Goal: Information Seeking & Learning: Learn about a topic

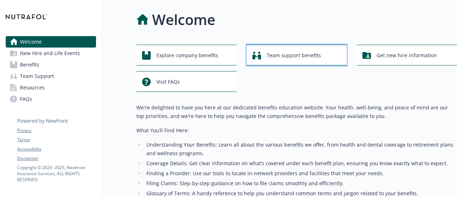
click at [269, 55] on span "Team support benefits" at bounding box center [294, 56] width 54 height 14
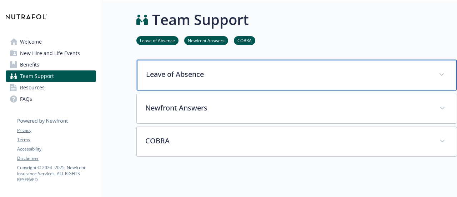
click at [191, 76] on p "Leave of Absence" at bounding box center [288, 74] width 284 height 11
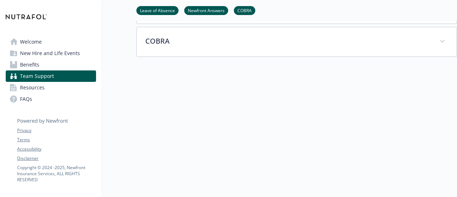
scroll to position [309, 0]
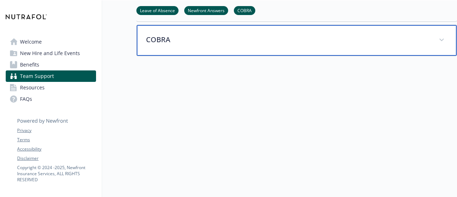
click at [175, 40] on p "COBRA" at bounding box center [288, 39] width 284 height 11
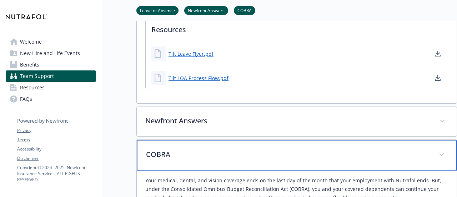
scroll to position [192, 0]
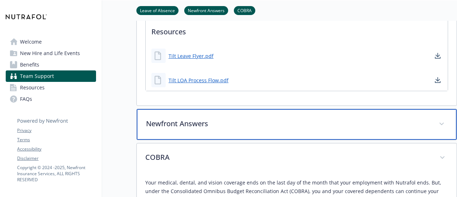
click at [159, 128] on div "Newfront Answers" at bounding box center [297, 124] width 320 height 31
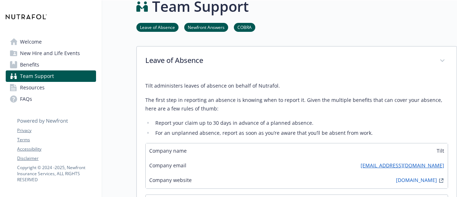
scroll to position [0, 0]
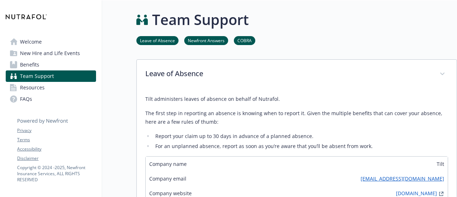
click at [33, 40] on span "Welcome" at bounding box center [31, 41] width 22 height 11
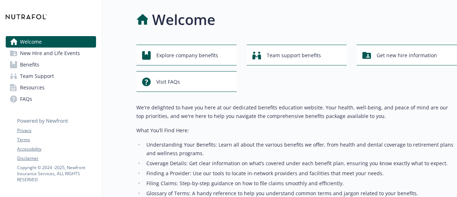
click at [40, 53] on span "New Hire and Life Events" at bounding box center [50, 53] width 60 height 11
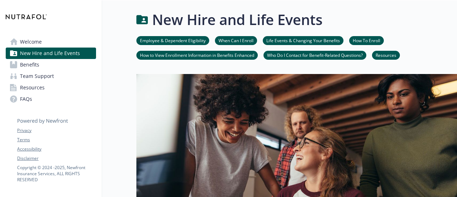
click at [49, 66] on link "Benefits" at bounding box center [51, 64] width 90 height 11
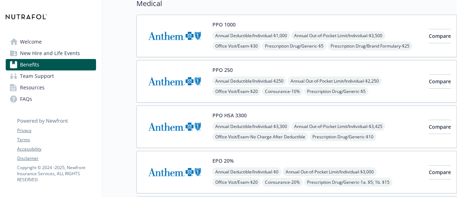
scroll to position [65, 0]
click at [182, 34] on img at bounding box center [175, 35] width 64 height 30
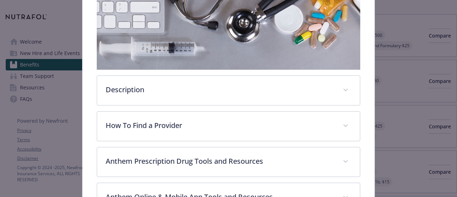
scroll to position [142, 0]
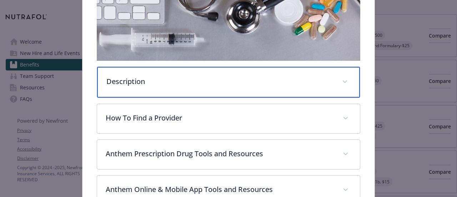
click at [134, 69] on div "Description" at bounding box center [228, 82] width 263 height 31
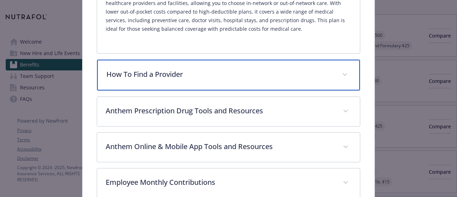
click at [132, 79] on div "How To Find a Provider" at bounding box center [228, 75] width 263 height 31
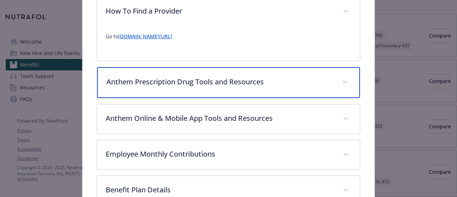
scroll to position [324, 0]
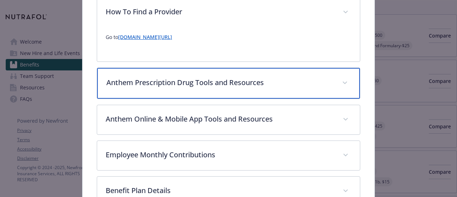
click at [132, 79] on p "Anthem Prescription Drug Tools and Resources" at bounding box center [219, 82] width 227 height 11
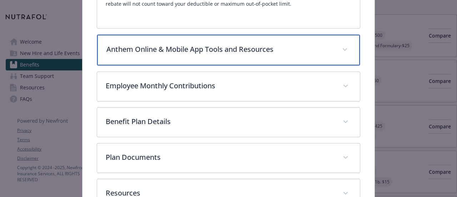
scroll to position [731, 0]
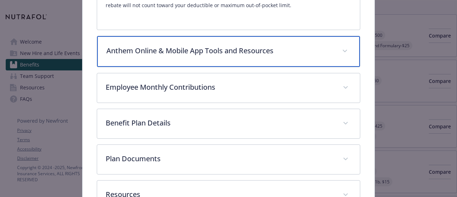
click at [146, 45] on p "Anthem Online & Mobile App Tools and Resources" at bounding box center [219, 50] width 227 height 11
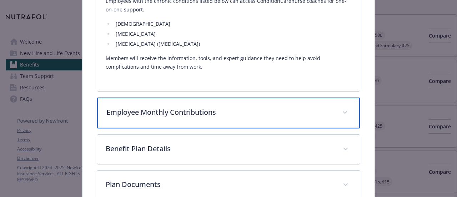
click at [151, 109] on div "Employee Monthly Contributions" at bounding box center [228, 113] width 263 height 31
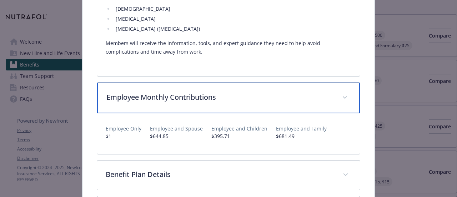
scroll to position [1211, 0]
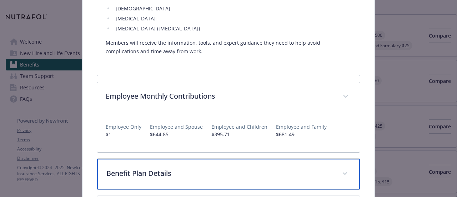
click at [133, 170] on div "Benefit Plan Details" at bounding box center [228, 174] width 263 height 31
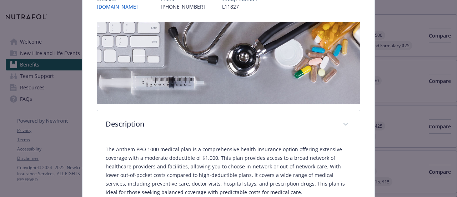
scroll to position [0, 0]
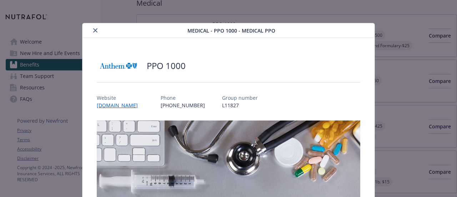
click at [94, 32] on icon "close" at bounding box center [95, 30] width 4 height 4
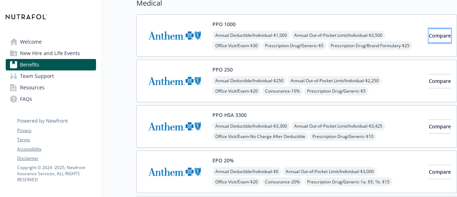
click at [432, 37] on span "Compare" at bounding box center [440, 35] width 22 height 7
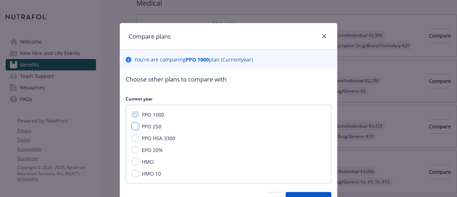
click at [132, 126] on input "PPO 250" at bounding box center [135, 126] width 7 height 7
checkbox input "true"
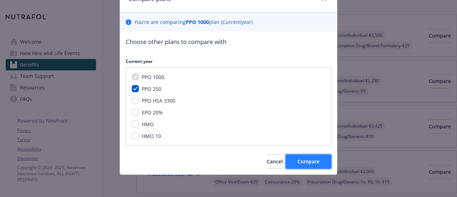
click at [309, 163] on span "Compare" at bounding box center [309, 161] width 22 height 7
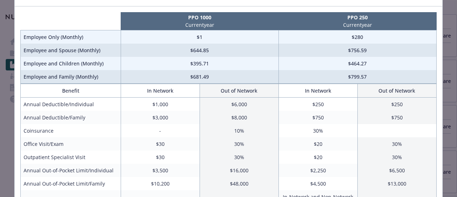
scroll to position [0, 0]
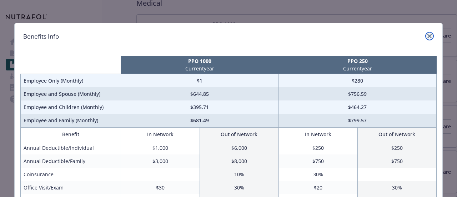
click at [428, 35] on icon "close" at bounding box center [430, 36] width 4 height 4
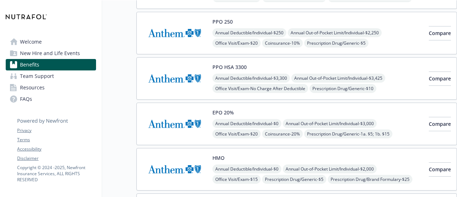
scroll to position [114, 0]
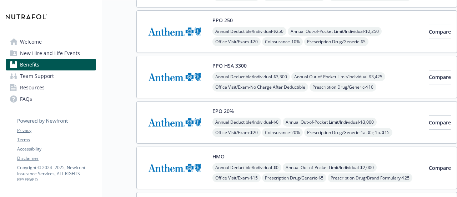
click at [180, 121] on img at bounding box center [175, 122] width 64 height 30
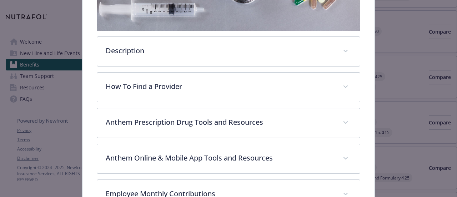
scroll to position [172, 0]
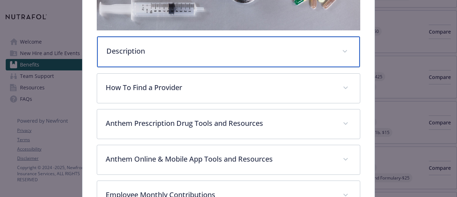
click at [158, 46] on p "Description" at bounding box center [219, 51] width 227 height 11
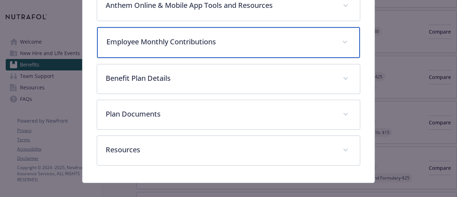
scroll to position [400, 0]
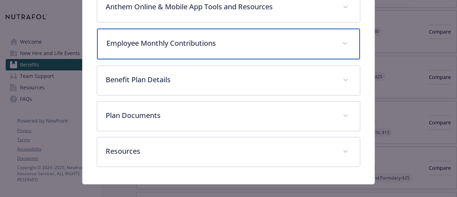
click at [184, 33] on div "Employee Monthly Contributions" at bounding box center [228, 44] width 263 height 31
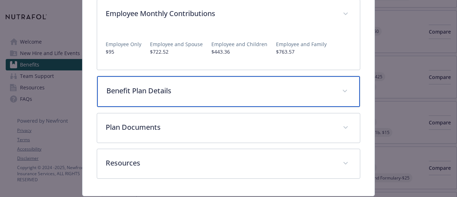
scroll to position [428, 0]
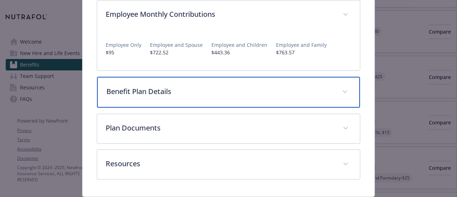
click at [162, 86] on p "Benefit Plan Details" at bounding box center [219, 91] width 227 height 11
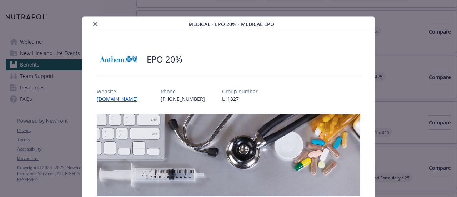
scroll to position [0, 0]
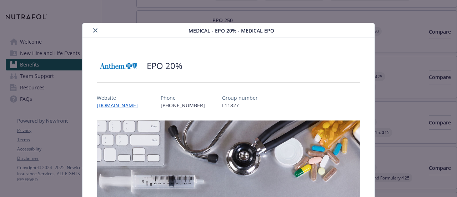
click at [94, 29] on icon "close" at bounding box center [95, 30] width 4 height 4
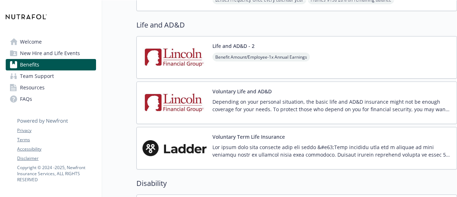
scroll to position [531, 0]
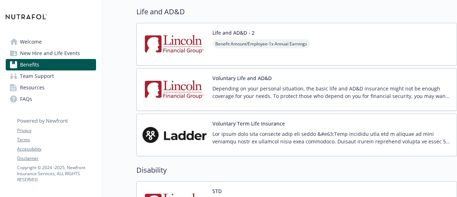
drag, startPoint x: 148, startPoint y: 100, endPoint x: 109, endPoint y: 98, distance: 39.3
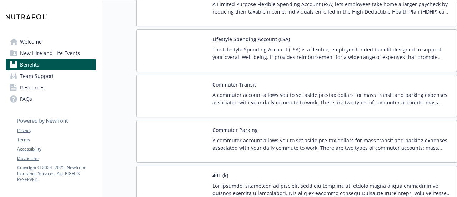
scroll to position [1182, 0]
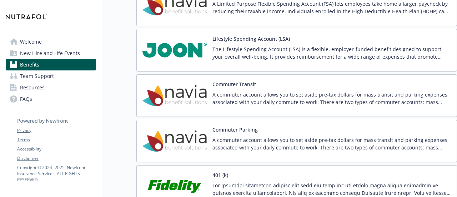
click at [221, 58] on div "The Lifestyle Spending Account (LSA) is a flexible, employer-funded benefit des…" at bounding box center [332, 55] width 239 height 20
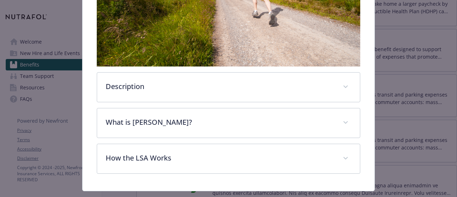
scroll to position [237, 0]
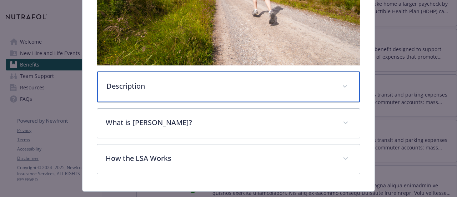
click at [119, 75] on div "Description" at bounding box center [228, 86] width 263 height 31
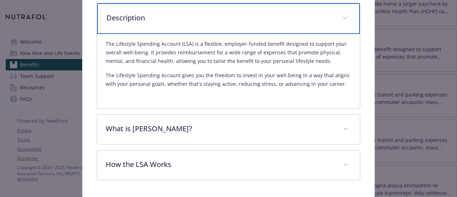
scroll to position [306, 0]
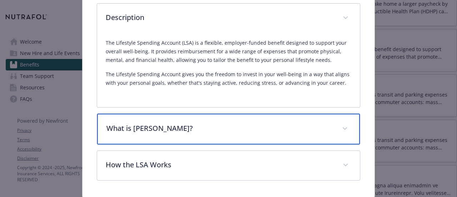
click at [119, 140] on div "What is [PERSON_NAME]?" at bounding box center [228, 129] width 263 height 31
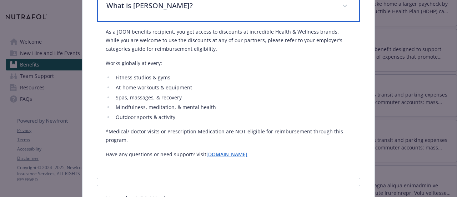
scroll to position [428, 0]
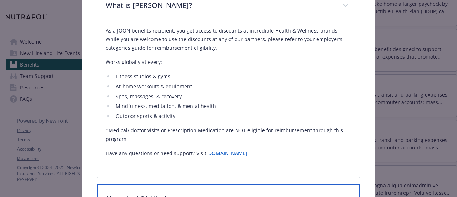
click at [131, 186] on div "How the LSA Works" at bounding box center [228, 199] width 263 height 31
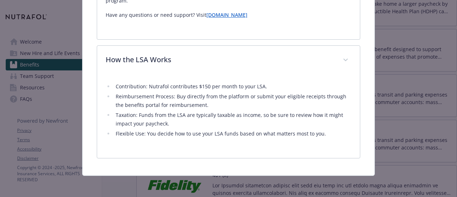
scroll to position [564, 0]
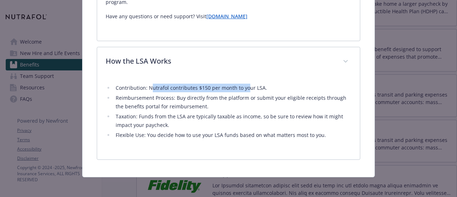
drag, startPoint x: 151, startPoint y: 86, endPoint x: 245, endPoint y: 88, distance: 94.0
click at [245, 88] on li "Contribution: Nutrafol contributes $150 per month to your LSA." at bounding box center [233, 88] width 238 height 9
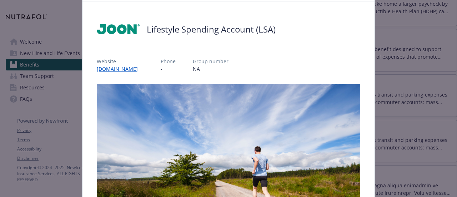
scroll to position [0, 0]
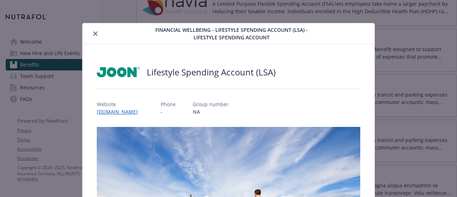
click at [93, 32] on icon "close" at bounding box center [95, 33] width 4 height 4
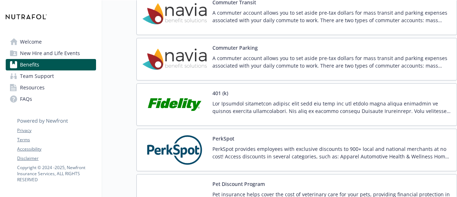
scroll to position [1264, 0]
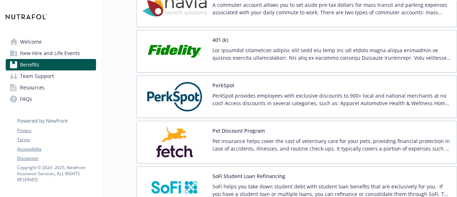
click at [197, 90] on img at bounding box center [175, 96] width 64 height 30
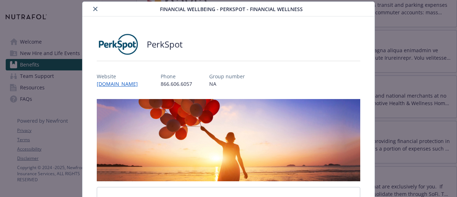
scroll to position [151, 0]
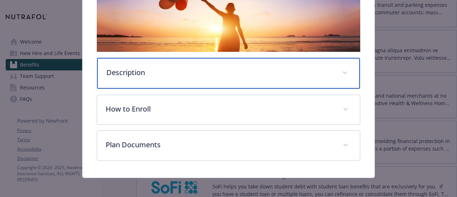
click at [155, 72] on p "Description" at bounding box center [219, 72] width 227 height 11
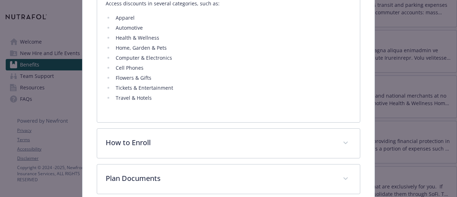
scroll to position [269, 0]
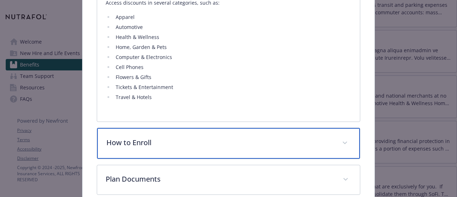
click at [134, 137] on p "How to Enroll" at bounding box center [219, 142] width 227 height 11
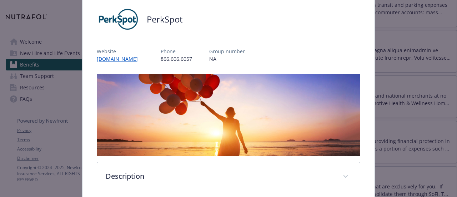
scroll to position [0, 0]
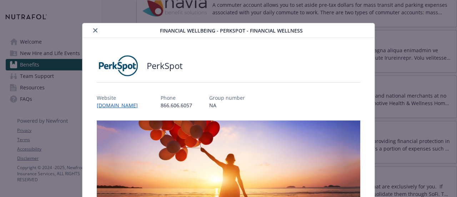
click at [93, 29] on icon "close" at bounding box center [95, 30] width 4 height 4
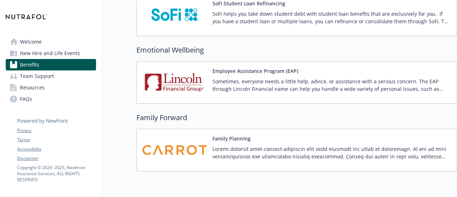
scroll to position [1493, 0]
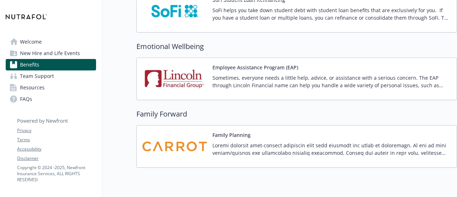
click at [256, 64] on button "Employee Assistance Program (EAP)" at bounding box center [256, 68] width 86 height 8
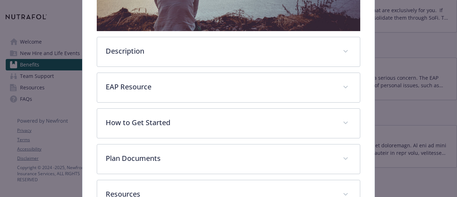
scroll to position [205, 0]
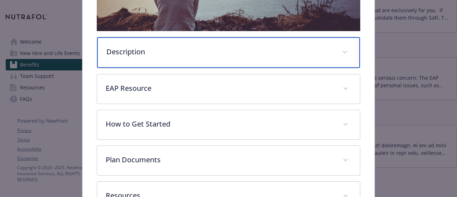
click at [119, 54] on p "Description" at bounding box center [219, 51] width 227 height 11
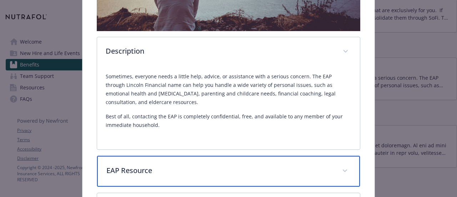
click at [125, 170] on p "EAP Resource" at bounding box center [219, 170] width 227 height 11
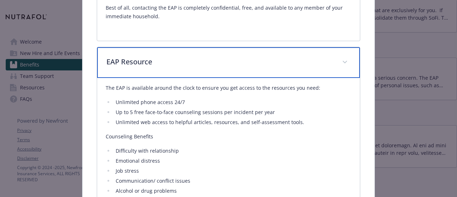
scroll to position [314, 0]
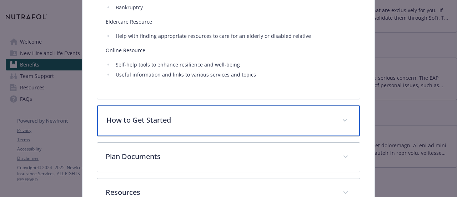
click at [163, 115] on p "How to Get Started" at bounding box center [219, 120] width 227 height 11
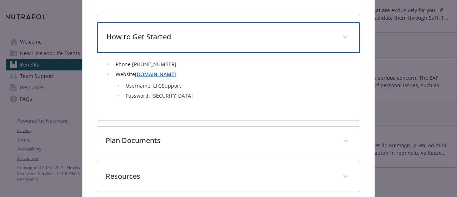
scroll to position [825, 0]
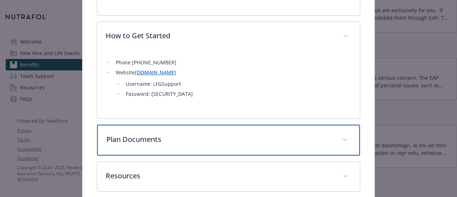
click at [139, 128] on div "Plan Documents" at bounding box center [228, 140] width 263 height 31
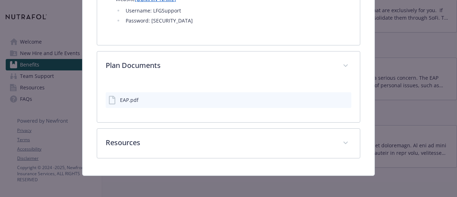
scroll to position [897, 0]
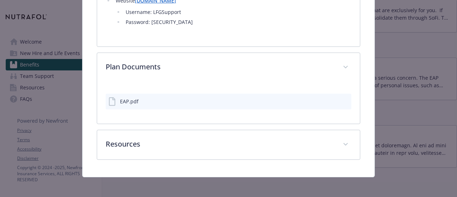
click at [129, 98] on div "EAP.pdf" at bounding box center [129, 102] width 19 height 8
click at [342, 98] on icon "preview file" at bounding box center [345, 100] width 6 height 5
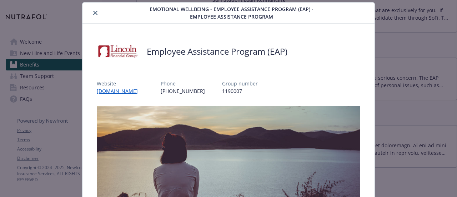
scroll to position [0, 0]
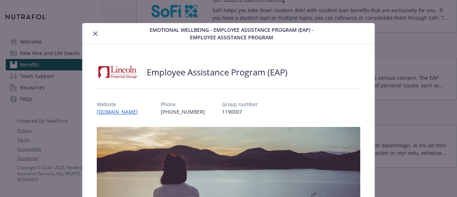
click at [93, 31] on icon "close" at bounding box center [95, 33] width 4 height 4
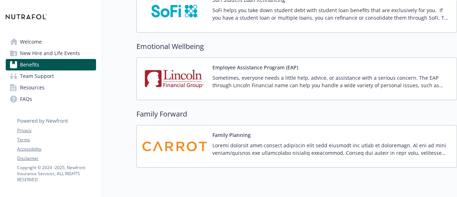
scroll to position [1512, 0]
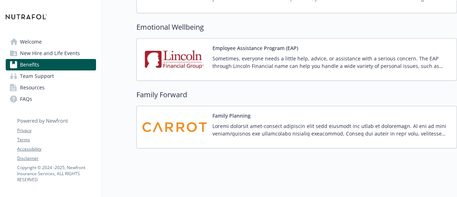
click at [159, 128] on img at bounding box center [175, 127] width 64 height 30
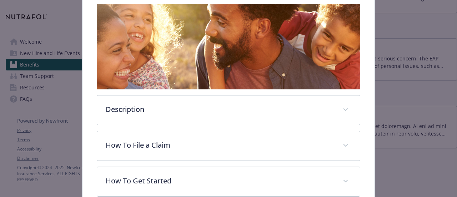
scroll to position [119, 0]
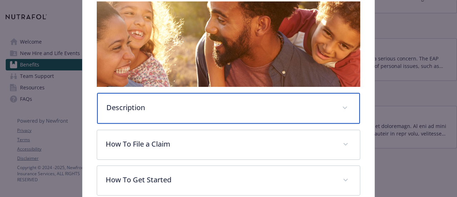
click at [147, 102] on p "Description" at bounding box center [219, 107] width 227 height 11
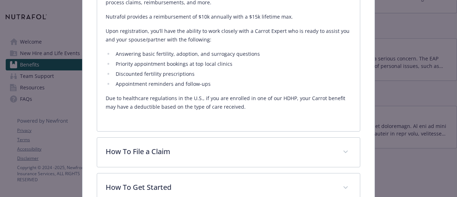
scroll to position [327, 0]
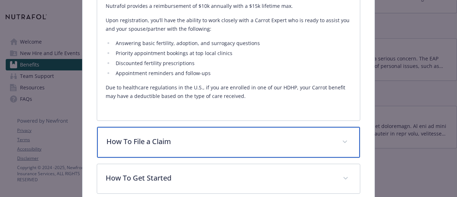
click at [167, 140] on p "How To File a Claim" at bounding box center [219, 141] width 227 height 11
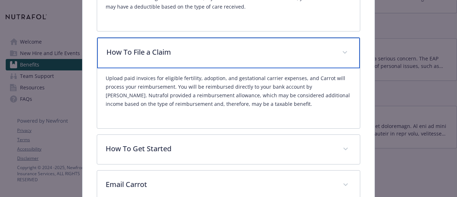
scroll to position [429, 0]
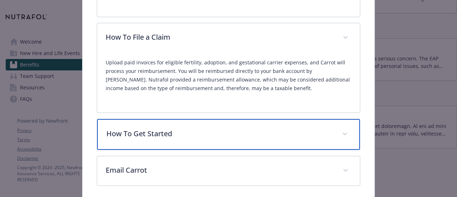
click at [167, 140] on div "How To Get Started" at bounding box center [228, 134] width 263 height 31
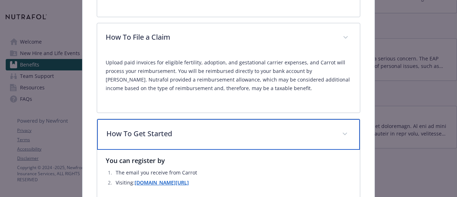
scroll to position [505, 0]
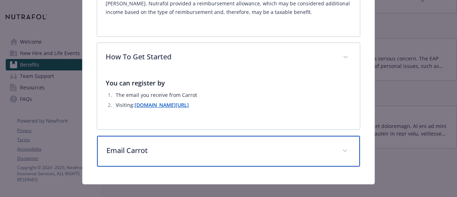
click at [167, 140] on div "Email Carrot" at bounding box center [228, 151] width 263 height 31
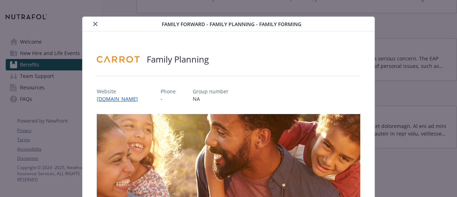
scroll to position [4, 0]
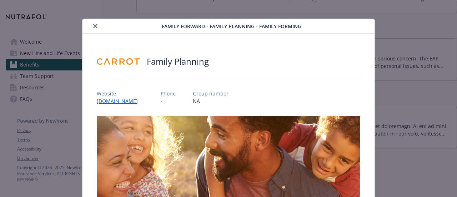
click at [94, 25] on icon "close" at bounding box center [95, 26] width 4 height 4
